Goal: Task Accomplishment & Management: Manage account settings

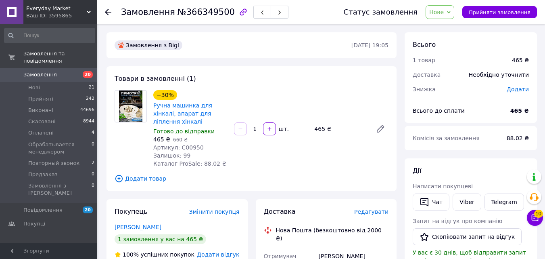
click at [154, 174] on span "Додати товар" at bounding box center [252, 178] width 274 height 9
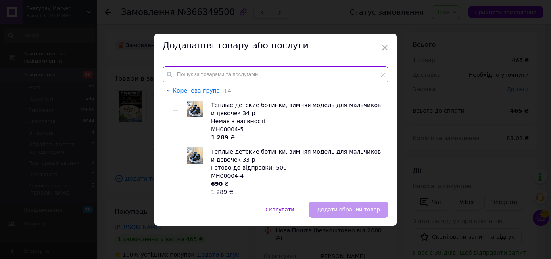
click at [226, 80] on input "text" at bounding box center [276, 74] width 226 height 16
paste input "Y01937"
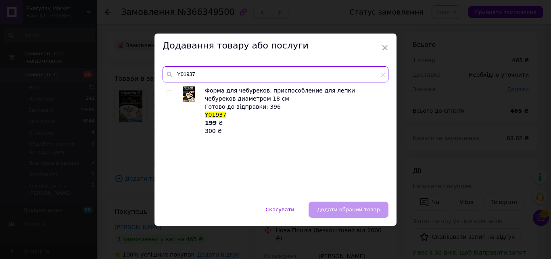
type input "Y01937"
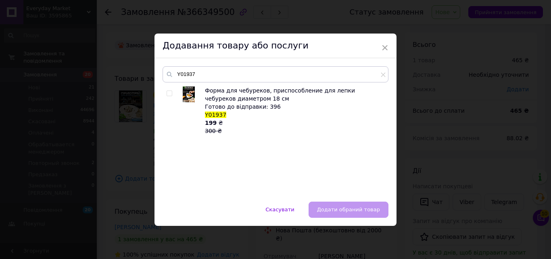
click at [167, 93] on input "checkbox" at bounding box center [169, 93] width 5 height 5
checkbox input "true"
click at [334, 213] on button "Додати обраний товар" at bounding box center [349, 209] width 80 height 16
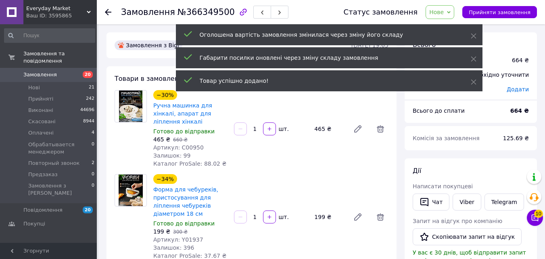
scroll to position [81, 0]
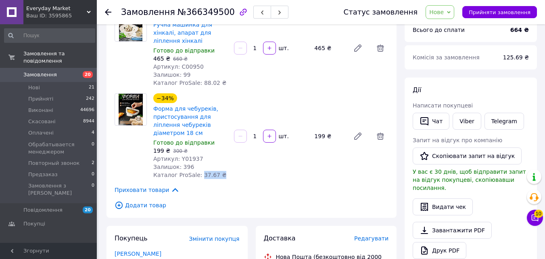
drag, startPoint x: 216, startPoint y: 158, endPoint x: 203, endPoint y: 159, distance: 13.7
click at [199, 159] on div "−34% Форма для чебуреків, пристосування для ліплення чебуреків діаметром 18 см …" at bounding box center [190, 136] width 81 height 89
click at [211, 163] on div "−34% Форма для чебуреків, пристосування для ліплення чебуреків діаметром 18 см …" at bounding box center [190, 136] width 81 height 89
drag, startPoint x: 210, startPoint y: 159, endPoint x: 196, endPoint y: 160, distance: 14.1
click at [196, 171] on span "Каталог ProSale: 37.67 ₴" at bounding box center [189, 174] width 73 height 6
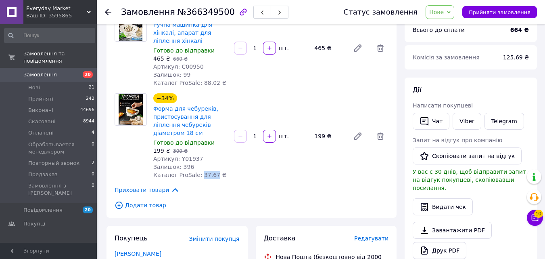
copy span "37.67"
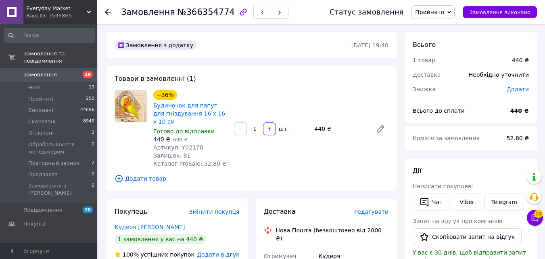
click at [131, 174] on span "Додати товар" at bounding box center [252, 178] width 274 height 9
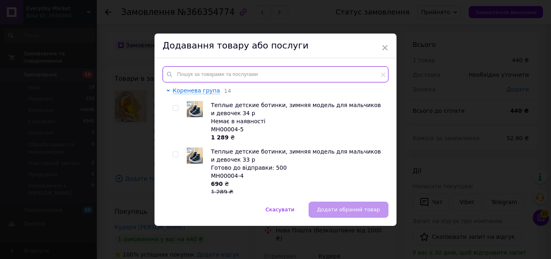
paste input "J00175"
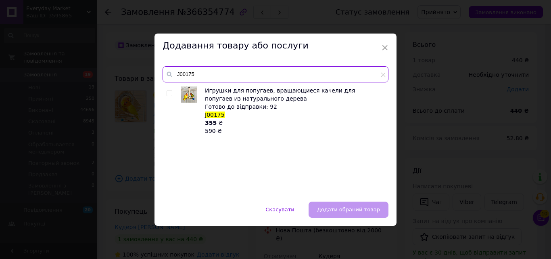
type input "J00175"
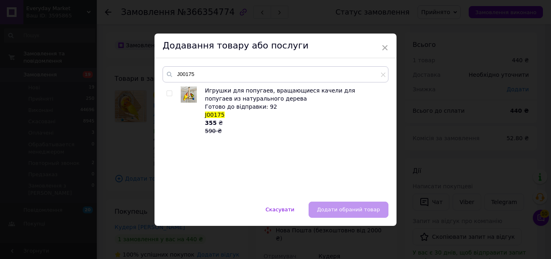
click at [170, 96] on div at bounding box center [171, 110] width 8 height 48
click at [233, 95] on span "Игрушки для попугаев, вращающиеся качели для попугаев из натурального дерева" at bounding box center [280, 94] width 150 height 15
click at [168, 94] on input "checkbox" at bounding box center [169, 93] width 5 height 5
checkbox input "true"
drag, startPoint x: 365, startPoint y: 207, endPoint x: 299, endPoint y: 167, distance: 77.1
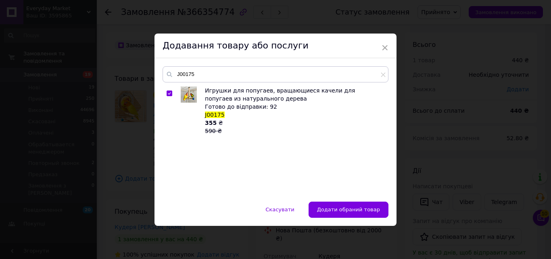
click at [364, 207] on span "Додати обраний товар" at bounding box center [348, 209] width 63 height 6
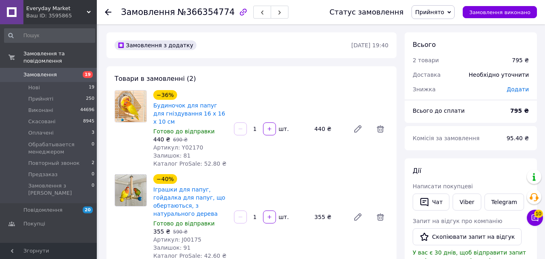
scroll to position [81, 0]
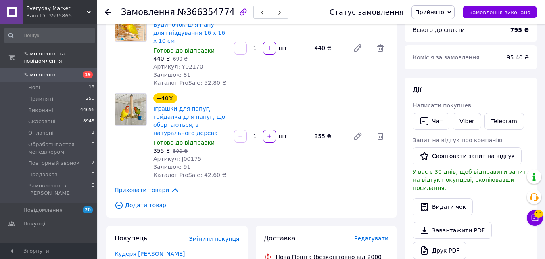
click at [131, 201] on span "Додати товар" at bounding box center [252, 205] width 274 height 9
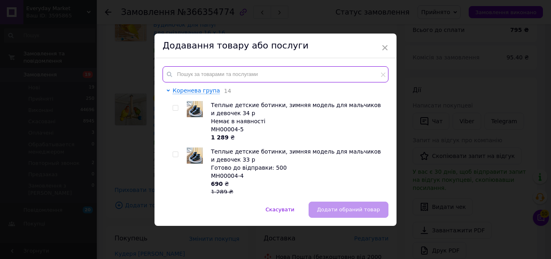
click at [222, 77] on input "text" at bounding box center [276, 74] width 226 height 16
paste input "Y02154-2"
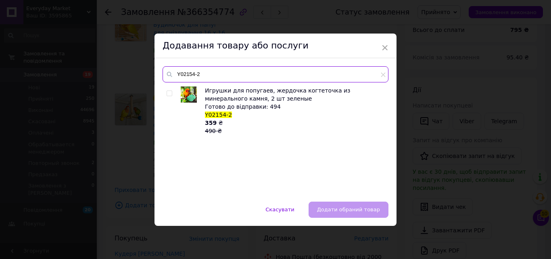
type input "Y02154-2"
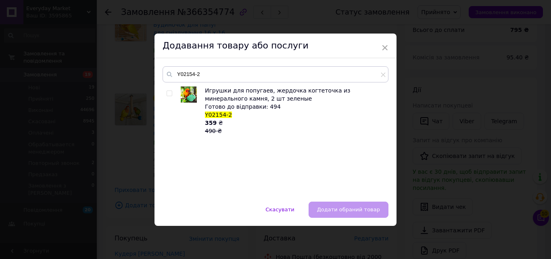
click at [169, 94] on input "checkbox" at bounding box center [169, 93] width 5 height 5
checkbox input "true"
click at [370, 208] on span "Додати обраний товар" at bounding box center [348, 209] width 63 height 6
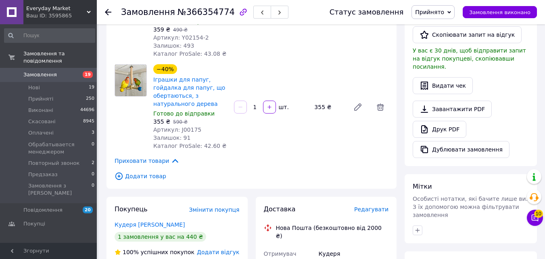
scroll to position [121, 0]
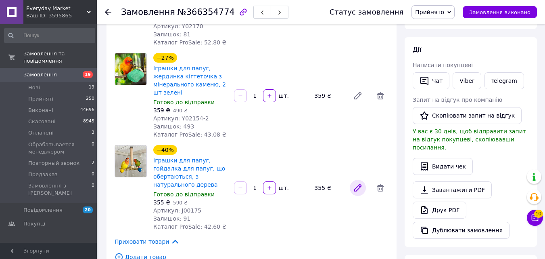
click at [356, 184] on icon at bounding box center [358, 187] width 6 height 6
drag, startPoint x: 311, startPoint y: 168, endPoint x: 316, endPoint y: 169, distance: 4.6
click at [315, 169] on div "−40% Іграшки для папуг, гойдалка для папуг, що обертаються, з натурального дере…" at bounding box center [271, 187] width 242 height 89
drag, startPoint x: 317, startPoint y: 172, endPoint x: 318, endPoint y: 176, distance: 4.6
click at [318, 182] on div "355 ₴" at bounding box center [329, 187] width 36 height 11
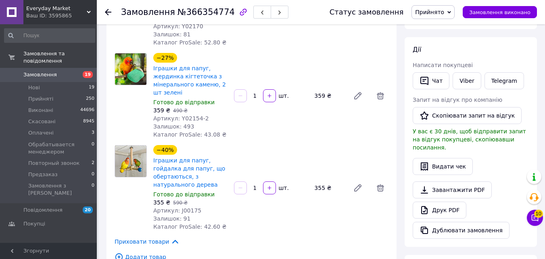
click at [318, 182] on div "355 ₴" at bounding box center [329, 187] width 36 height 11
click at [354, 183] on icon at bounding box center [358, 188] width 10 height 10
drag, startPoint x: 219, startPoint y: 129, endPoint x: 207, endPoint y: 129, distance: 12.9
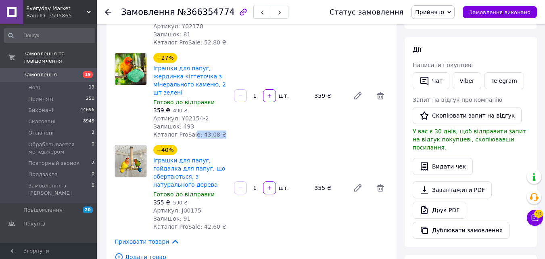
click at [203, 129] on div "−27% Іграшки для папуг, жердинка кігтеточка з мінерального каменю, 2 шт зелені …" at bounding box center [190, 95] width 81 height 89
click at [217, 132] on div "Товари в замовленні (3) −36% Будиночок для папуг для гніздування 16 х 16 х 10 с…" at bounding box center [252, 107] width 290 height 324
drag, startPoint x: 208, startPoint y: 128, endPoint x: 197, endPoint y: 125, distance: 10.8
click at [197, 131] on span "Каталог ProSale: 43.08 ₴" at bounding box center [189, 134] width 73 height 6
copy span "43.08"
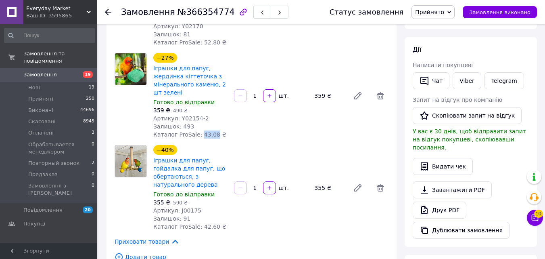
scroll to position [0, 0]
